Goal: Complete application form

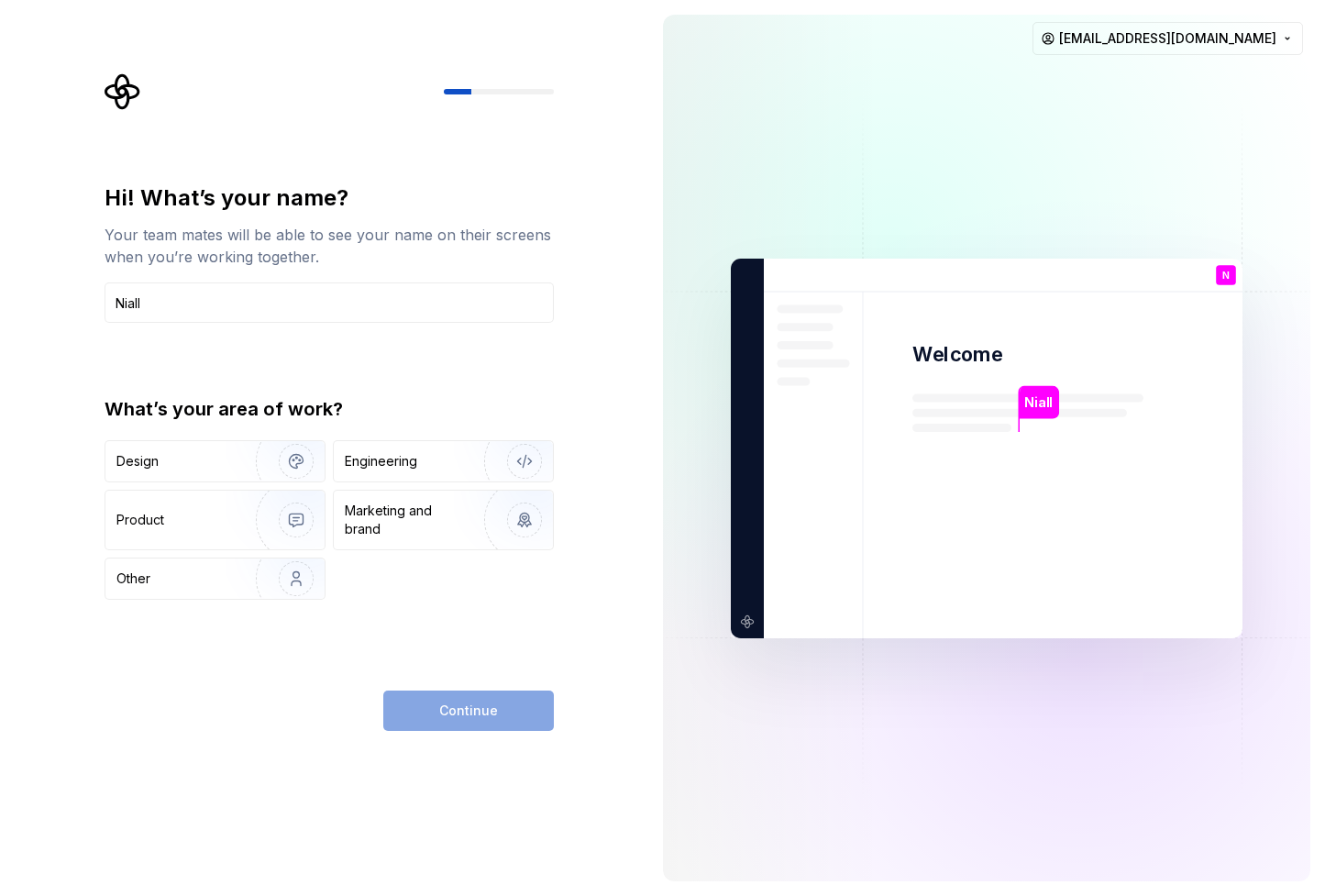
type input "Niall"
click at [512, 720] on div "Continue" at bounding box center [469, 710] width 171 height 40
click at [508, 719] on div "Continue" at bounding box center [469, 710] width 171 height 40
click at [386, 511] on div "Marketing and brand" at bounding box center [407, 519] width 124 height 37
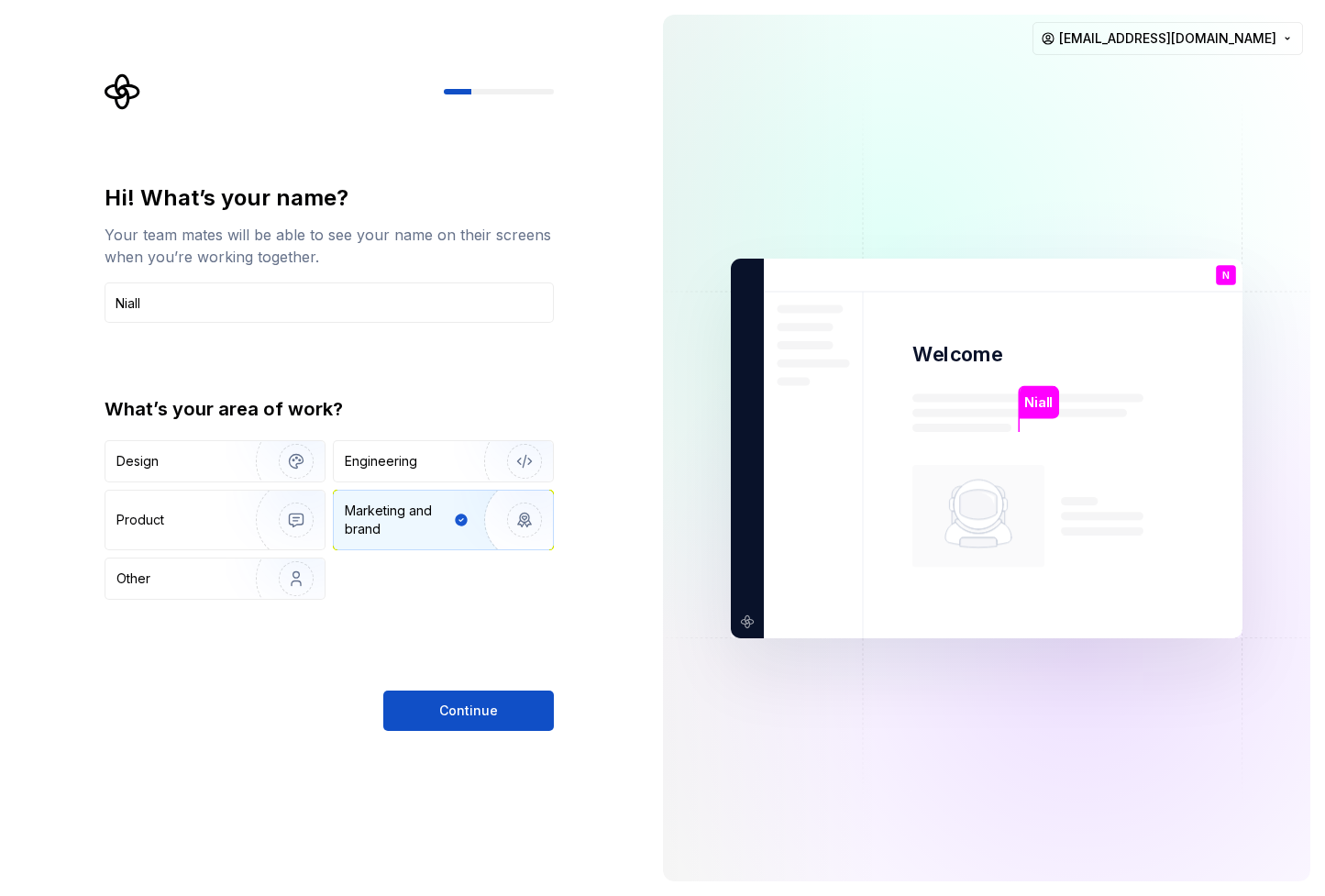
click at [183, 605] on div "Hi! What’s your name? Your team mates will be able to see your name on their sc…" at bounding box center [329, 457] width 449 height 547
click at [179, 523] on div "Product" at bounding box center [176, 520] width 121 height 19
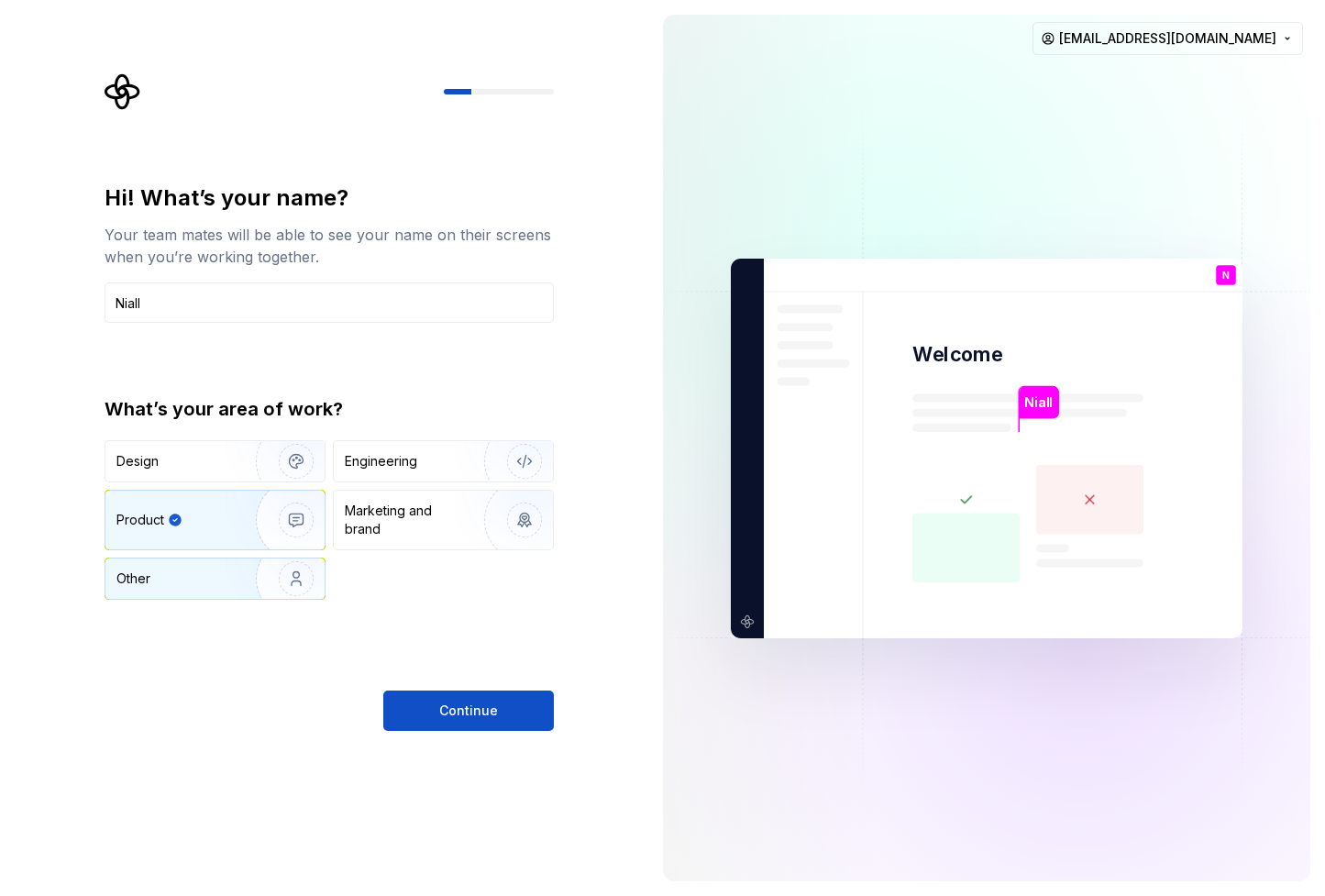
click at [186, 582] on div "Other" at bounding box center [170, 579] width 107 height 19
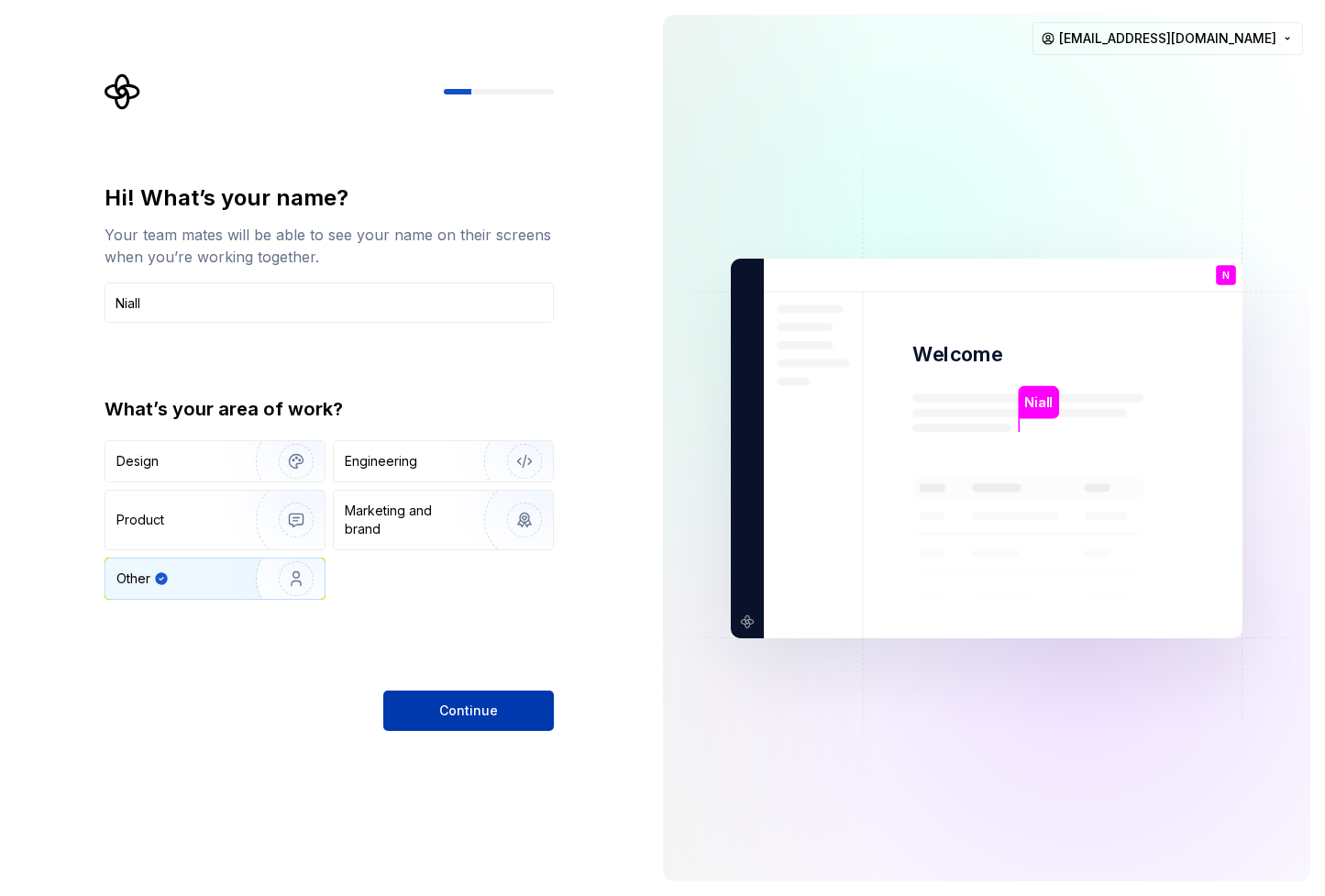
click at [405, 714] on button "Continue" at bounding box center [469, 710] width 171 height 40
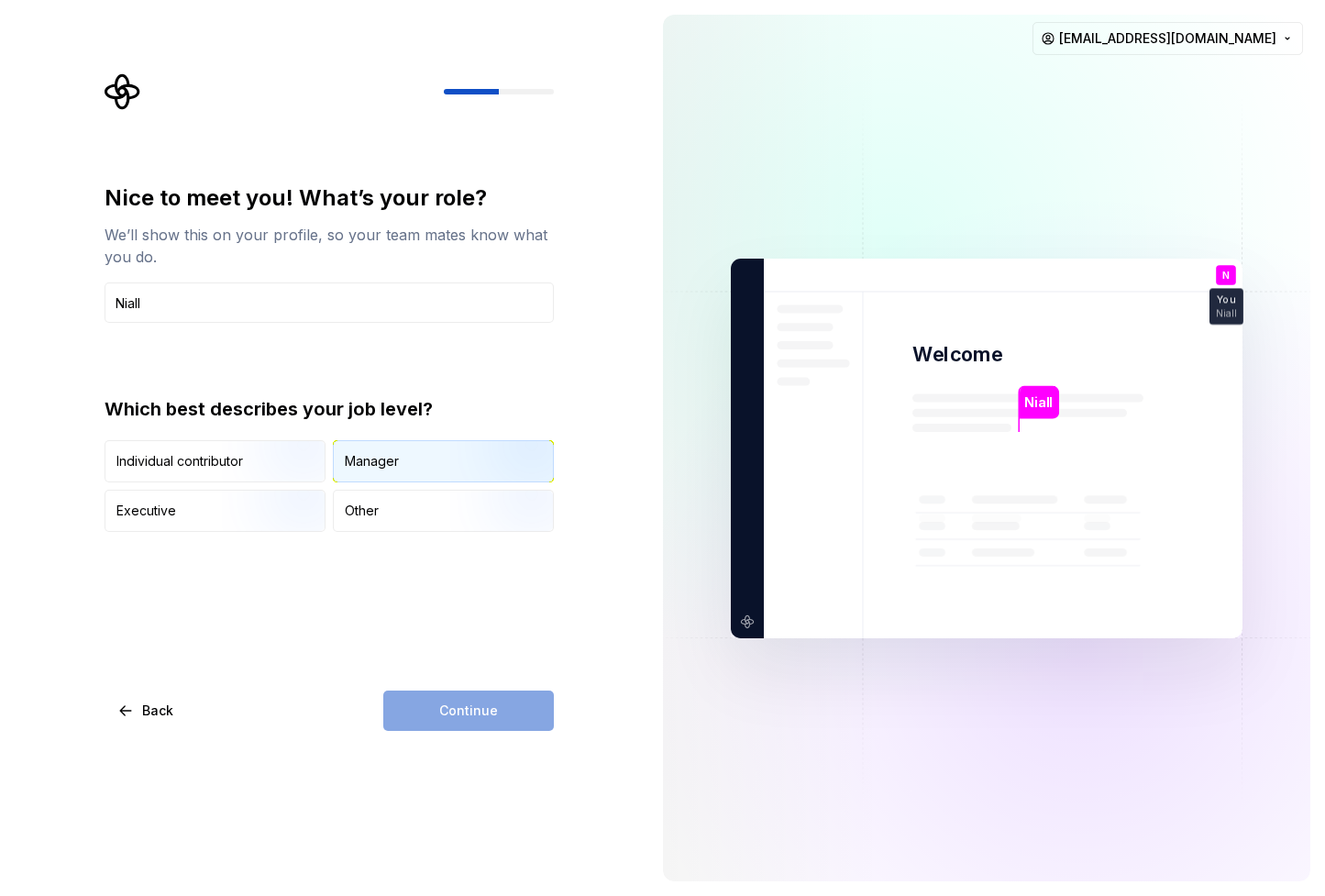
type input "Niall"
click at [366, 457] on div "Manager" at bounding box center [372, 461] width 54 height 19
click at [444, 718] on span "Continue" at bounding box center [469, 710] width 59 height 19
